Goal: Information Seeking & Learning: Learn about a topic

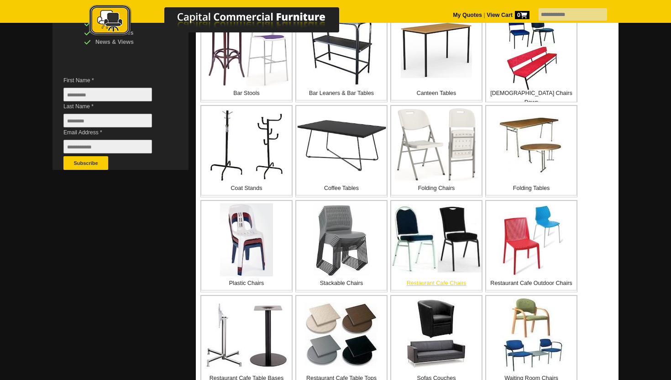
scroll to position [226, 0]
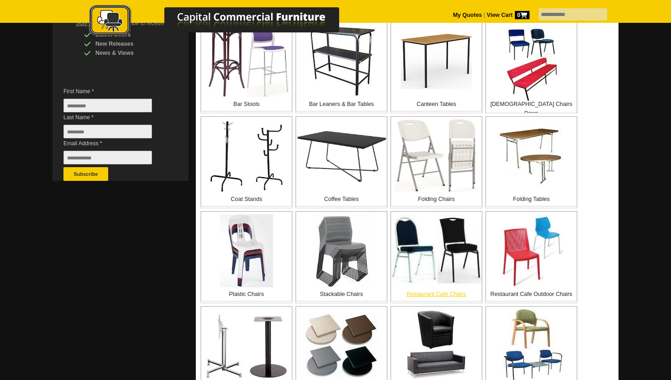
click at [437, 265] on img at bounding box center [436, 251] width 90 height 72
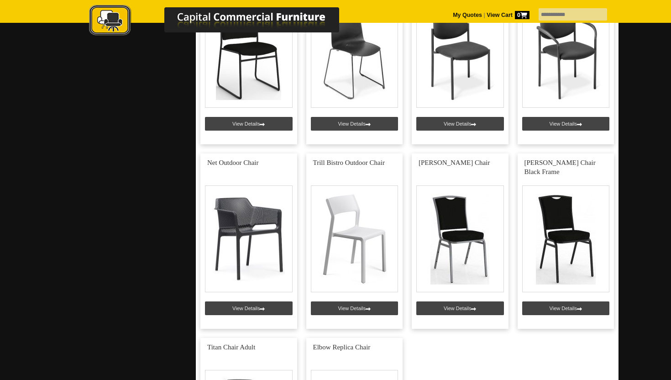
scroll to position [1195, 0]
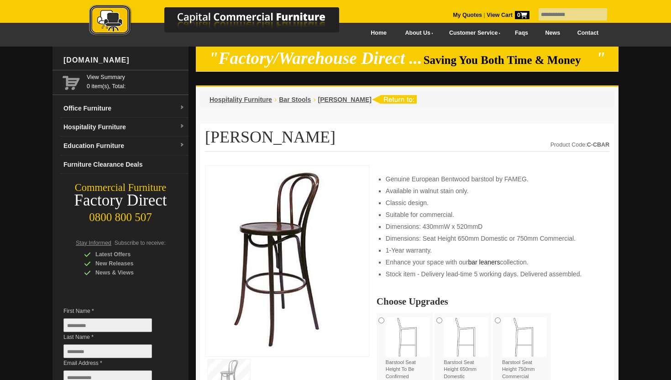
scroll to position [11, 0]
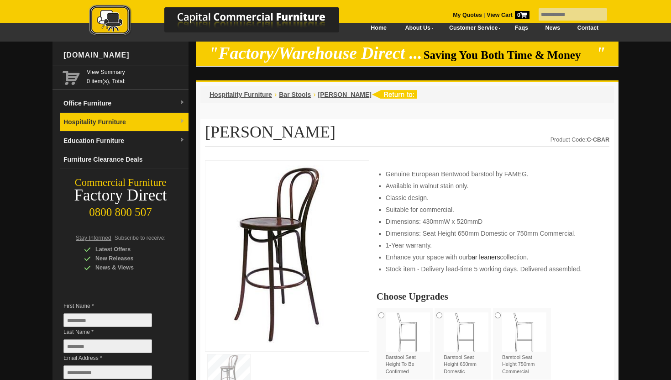
click at [179, 122] on link "Hospitality Furniture" at bounding box center [124, 122] width 129 height 19
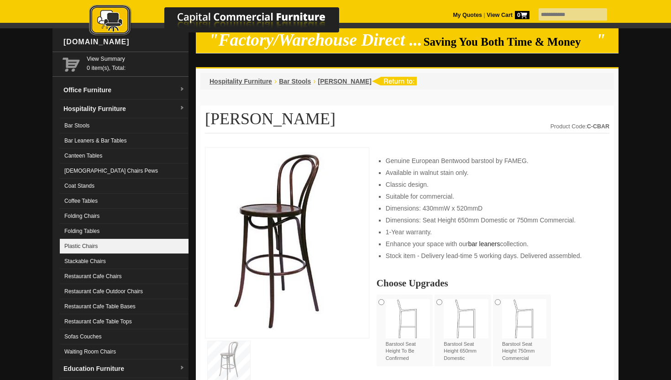
scroll to position [27, 0]
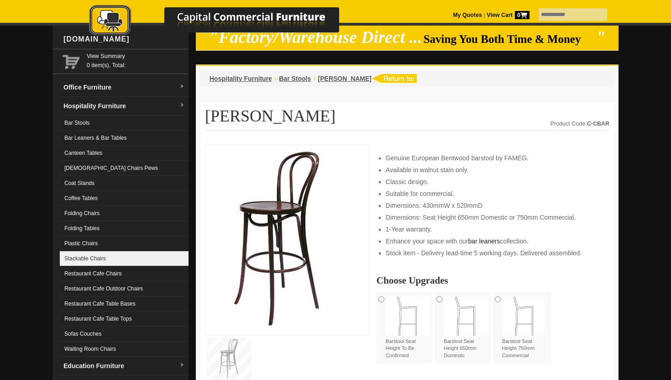
click at [93, 261] on link "Stackable Chairs" at bounding box center [124, 258] width 129 height 15
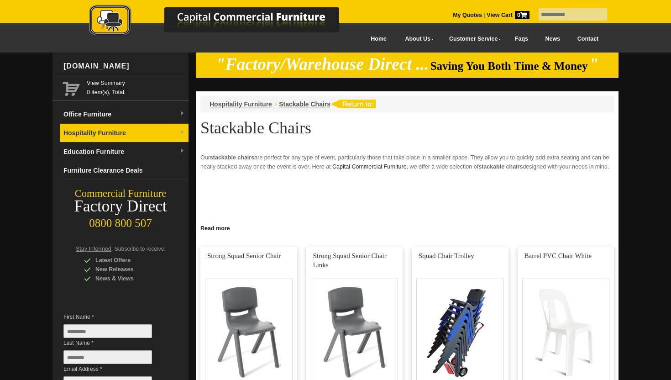
click at [178, 132] on link "Hospitality Furniture" at bounding box center [124, 133] width 129 height 19
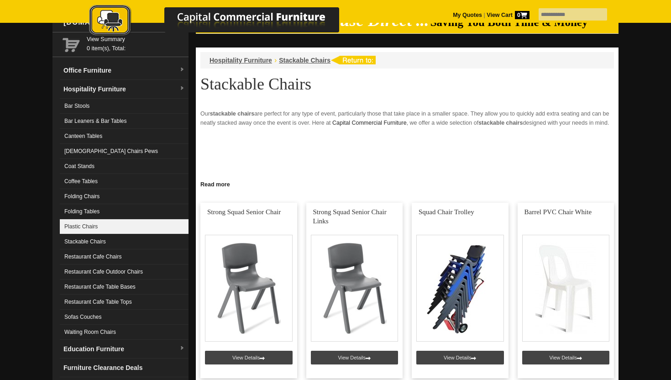
scroll to position [47, 0]
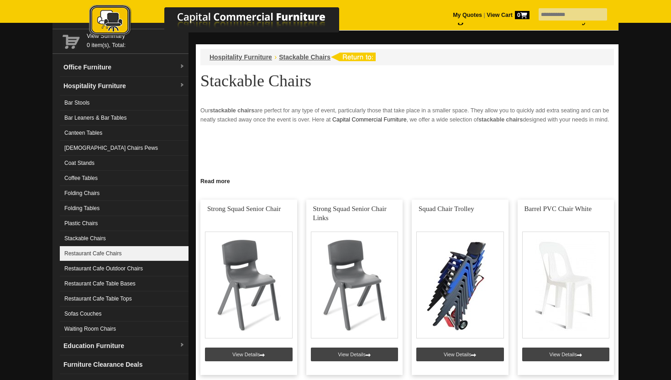
click at [81, 256] on link "Restaurant Cafe Chairs" at bounding box center [124, 253] width 129 height 15
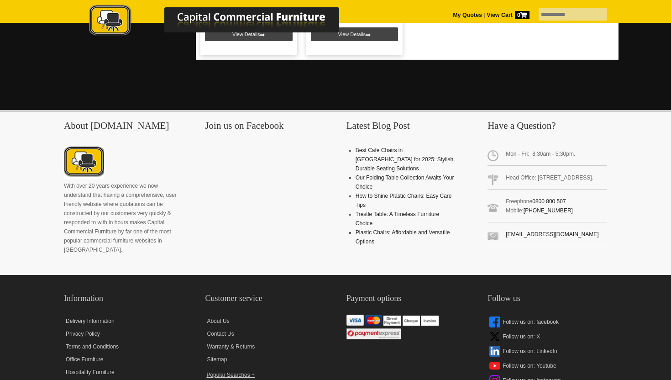
scroll to position [1482, 0]
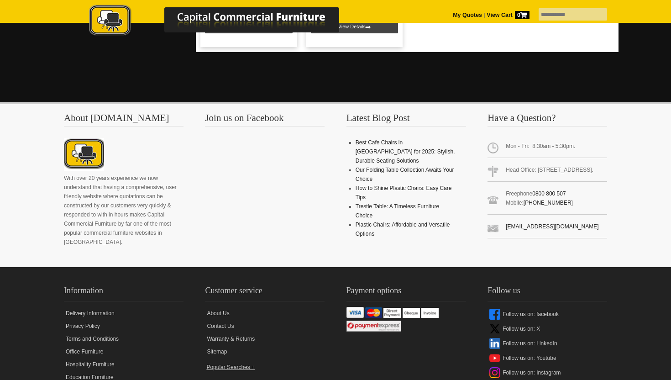
click at [557, 17] on input "text" at bounding box center [573, 14] width 69 height 12
type input "********"
